Goal: Task Accomplishment & Management: Manage account settings

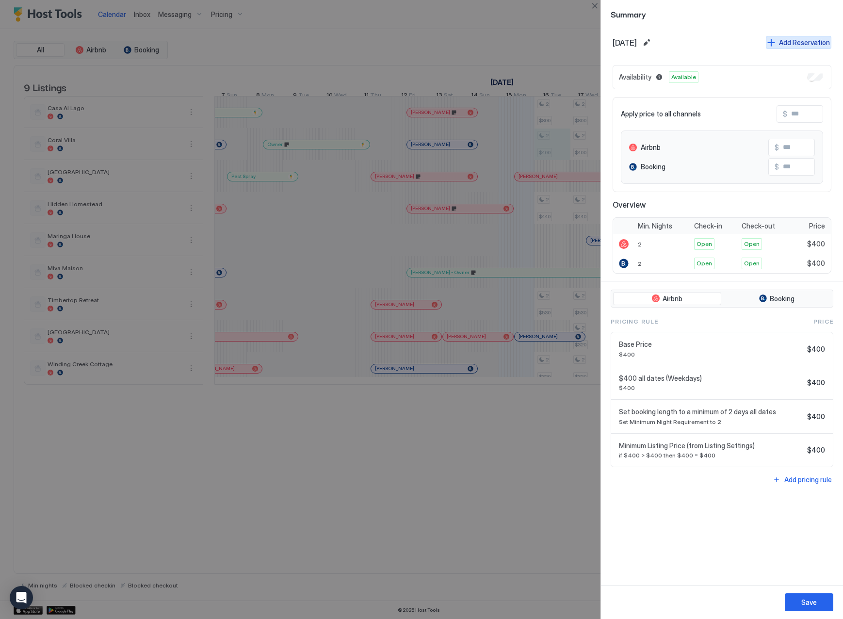
click at [775, 41] on button "Add Reservation" at bounding box center [798, 42] width 65 height 13
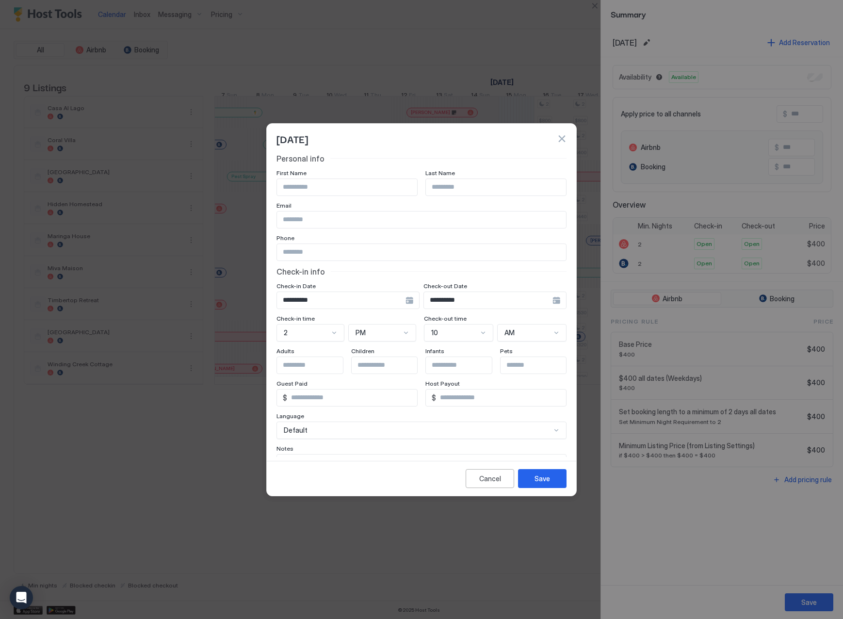
click at [562, 142] on button "button" at bounding box center [562, 139] width 10 height 10
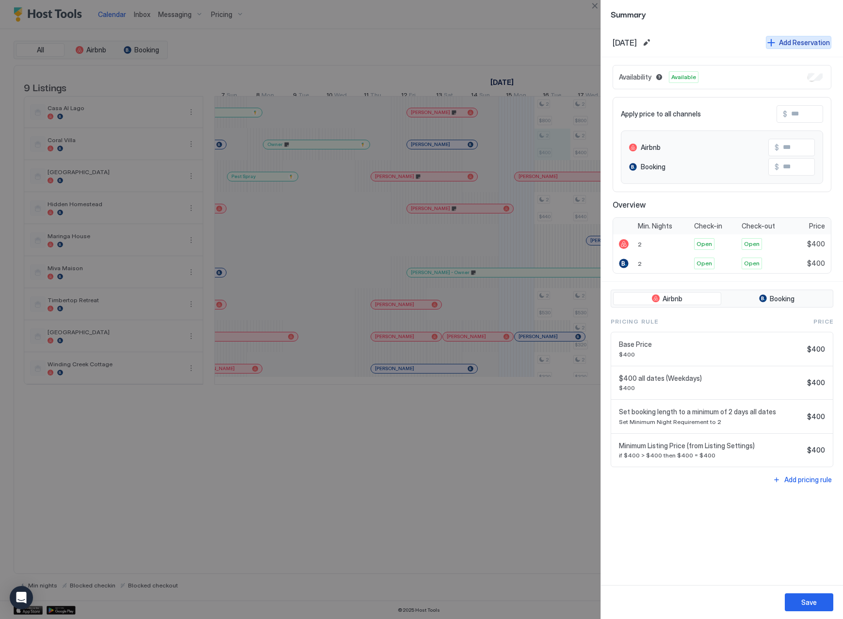
click at [786, 46] on div "Add Reservation" at bounding box center [804, 42] width 51 height 10
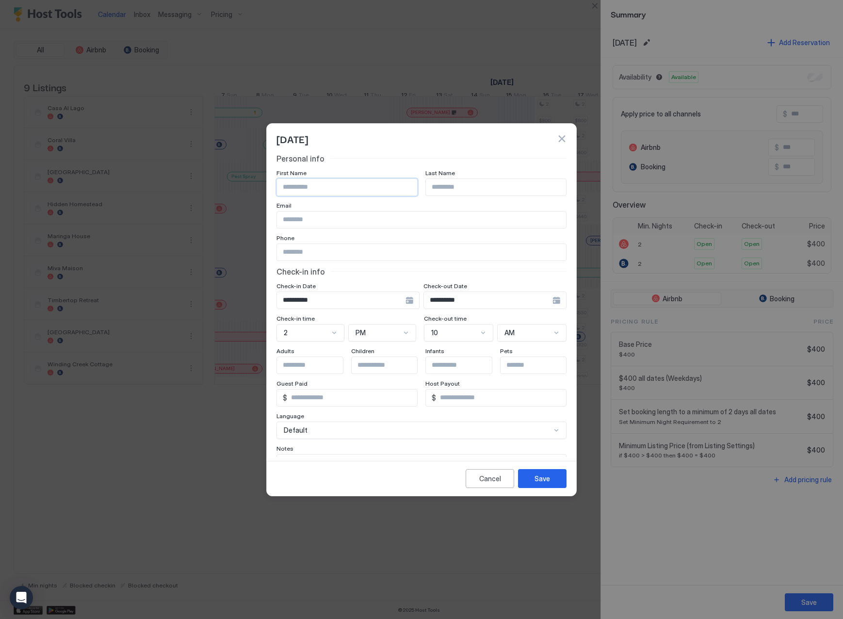
click at [344, 188] on input "Input Field" at bounding box center [347, 187] width 140 height 16
click at [308, 188] on input "*****" at bounding box center [347, 187] width 140 height 16
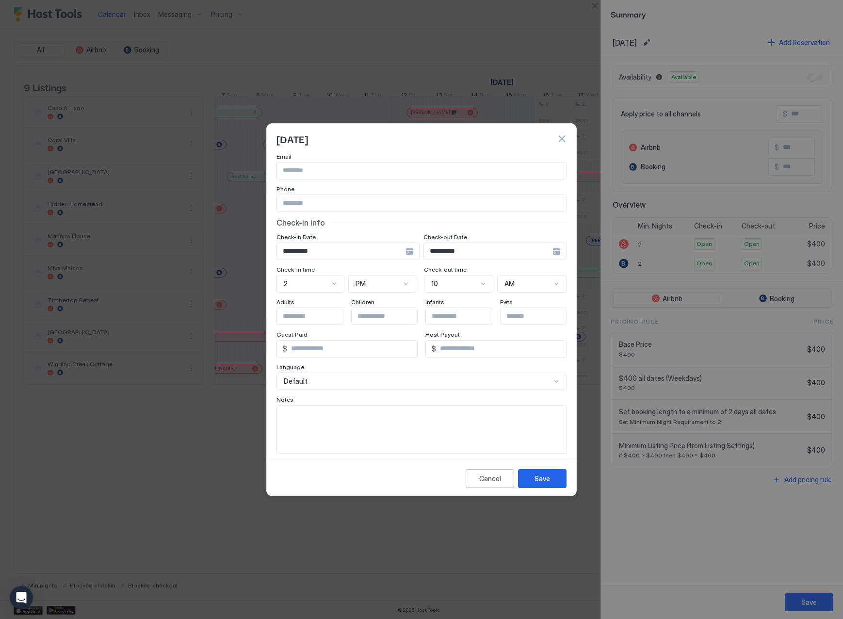
scroll to position [55, 0]
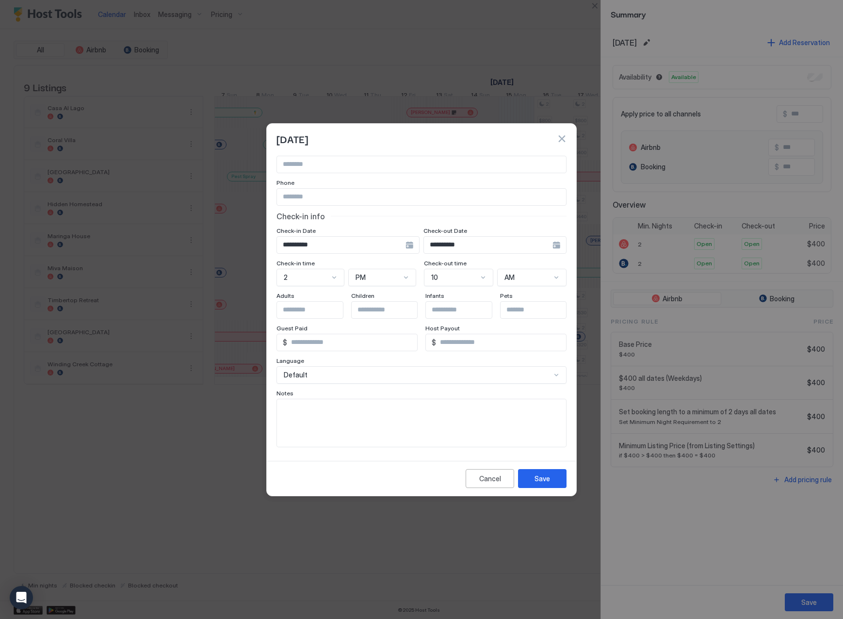
type input "*****"
click at [325, 403] on textarea "Input Field" at bounding box center [421, 423] width 289 height 48
type textarea "**********"
click at [541, 477] on div "Save" at bounding box center [542, 478] width 16 height 10
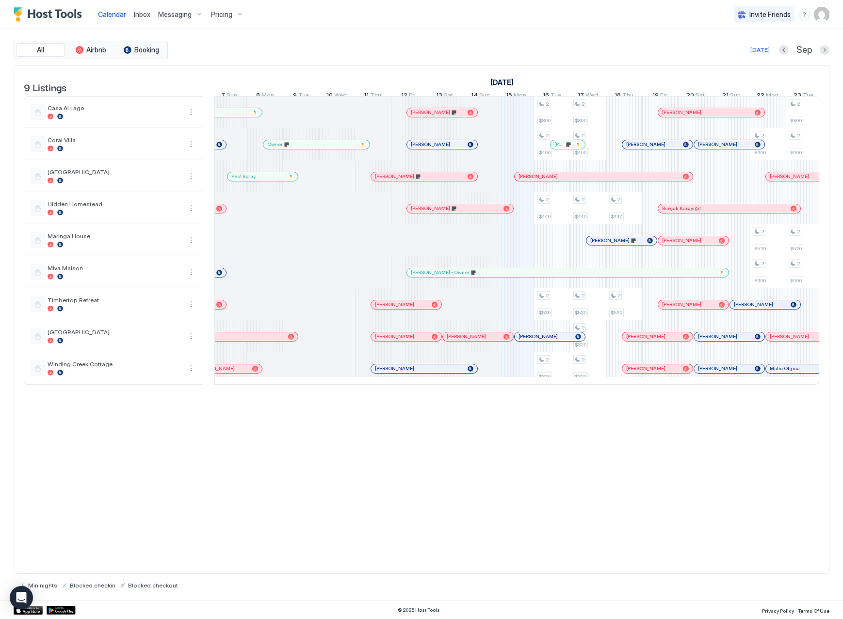
click at [557, 148] on div at bounding box center [557, 145] width 8 height 8
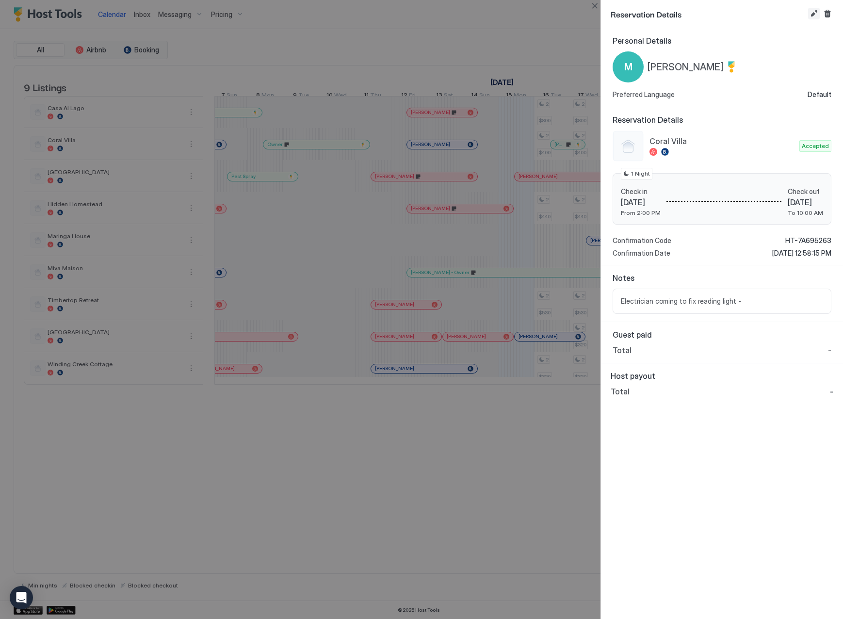
click at [814, 13] on button "Edit reservation" at bounding box center [814, 14] width 12 height 12
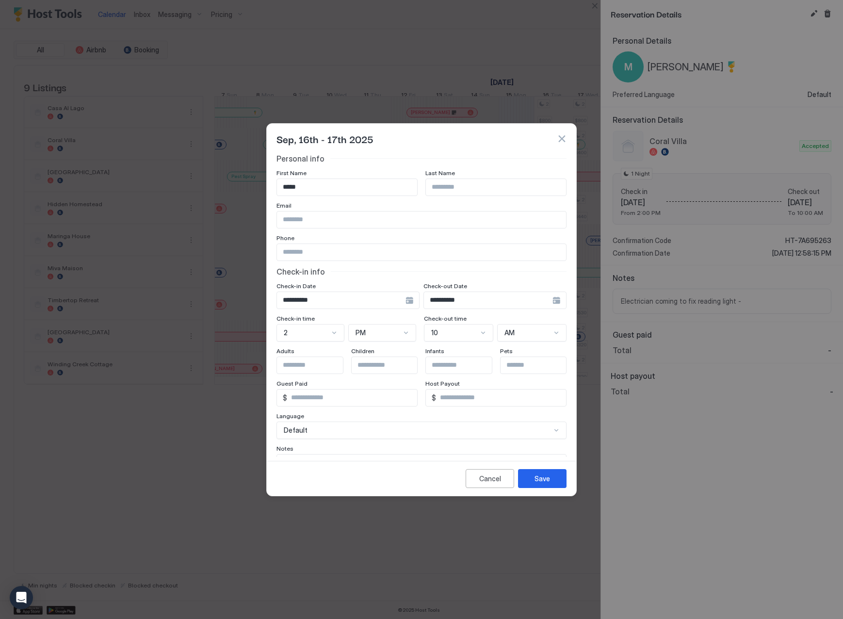
click at [326, 333] on div "2" at bounding box center [310, 332] width 68 height 17
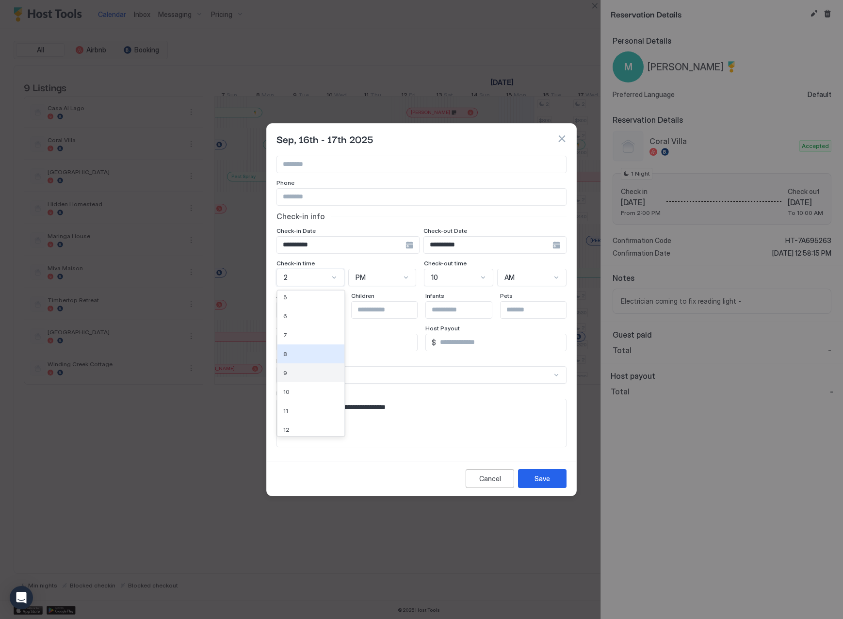
scroll to position [81, 0]
click at [296, 368] on div "9" at bounding box center [310, 369] width 55 height 7
click at [481, 278] on div at bounding box center [483, 277] width 8 height 8
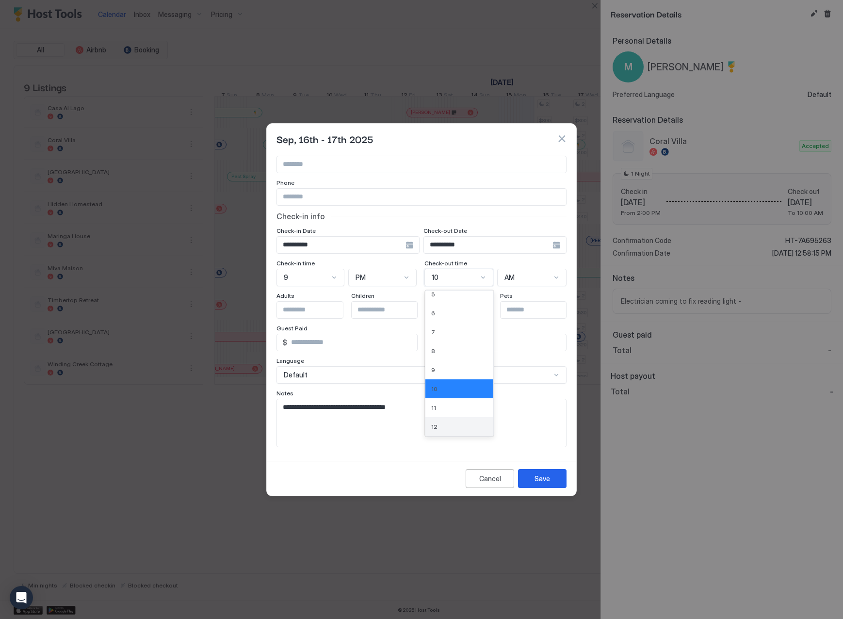
click at [441, 419] on div "12" at bounding box center [459, 426] width 68 height 19
click at [555, 272] on div "AM" at bounding box center [531, 277] width 69 height 17
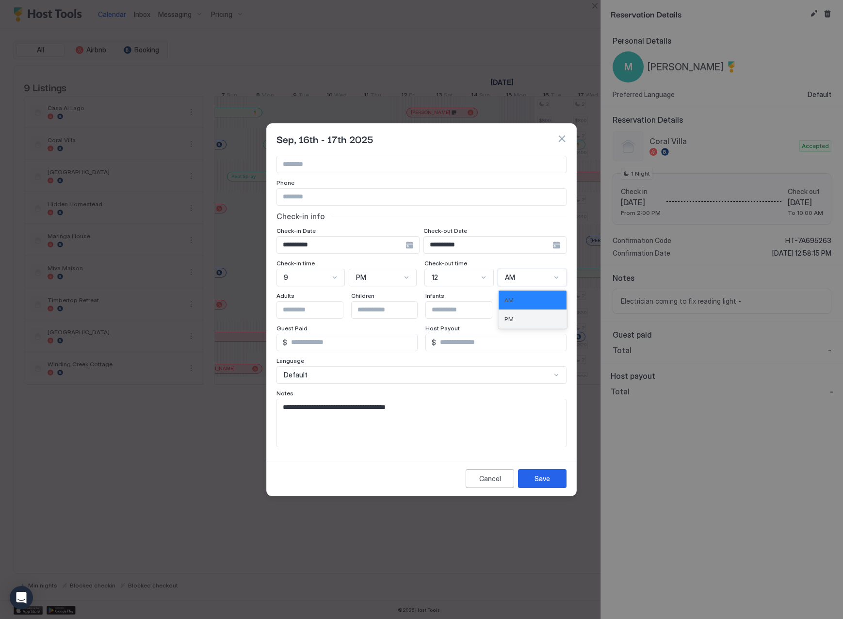
click at [504, 319] on span "PM" at bounding box center [508, 318] width 9 height 7
click at [402, 277] on div at bounding box center [406, 277] width 8 height 8
click at [383, 301] on div "AM" at bounding box center [383, 299] width 56 height 7
click at [535, 477] on div "Save" at bounding box center [542, 478] width 16 height 10
